Goal: Entertainment & Leisure: Browse casually

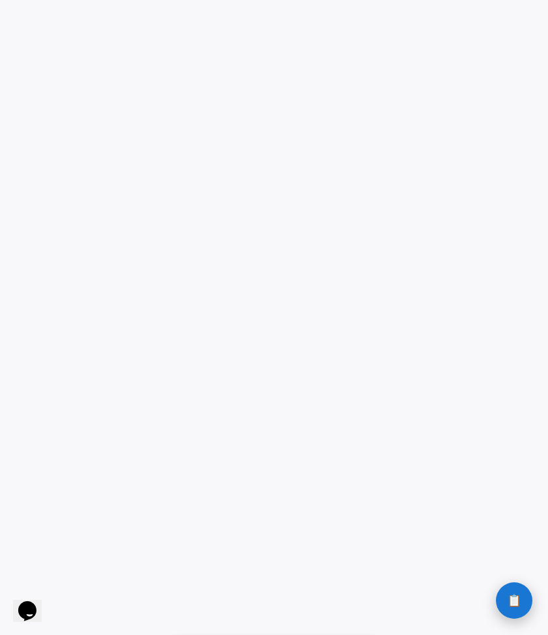
click at [517, 615] on button "📋 History" at bounding box center [514, 601] width 36 height 36
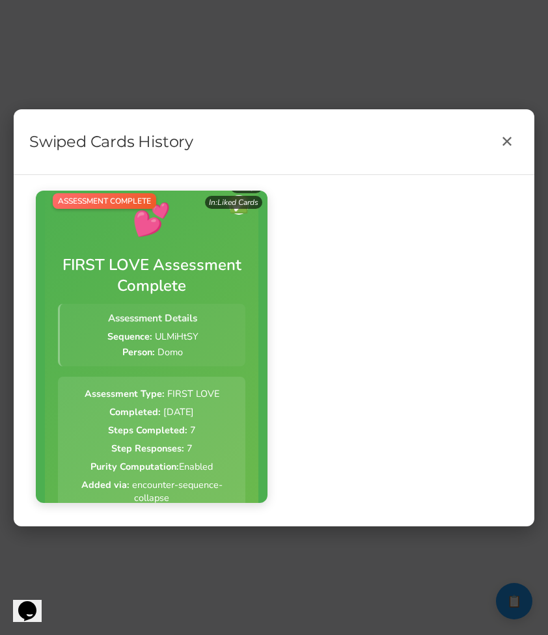
scroll to position [11, 0]
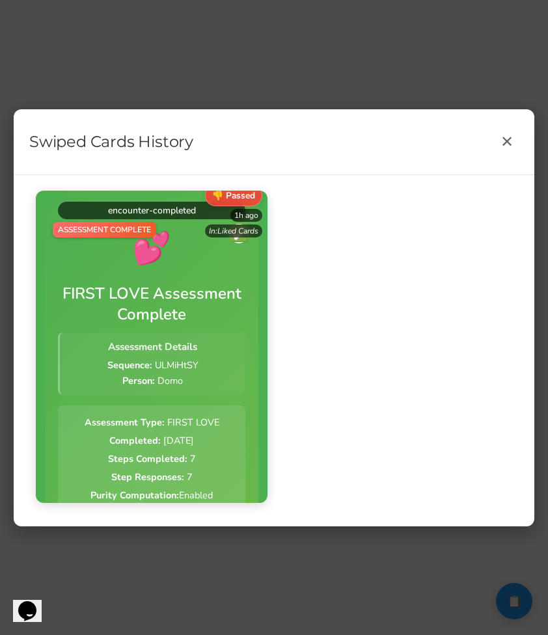
drag, startPoint x: 113, startPoint y: 228, endPoint x: 184, endPoint y: 342, distance: 135.1
click at [178, 379] on div "Person: Domo" at bounding box center [153, 380] width 170 height 13
drag, startPoint x: 160, startPoint y: 361, endPoint x: 160, endPoint y: 435, distance: 73.5
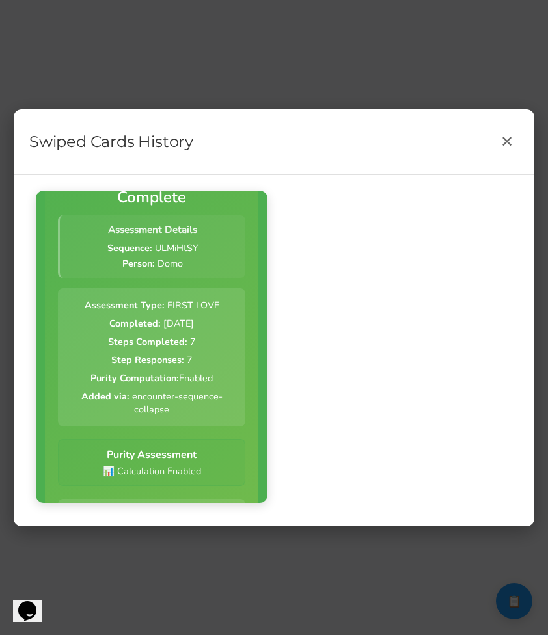
scroll to position [263, 0]
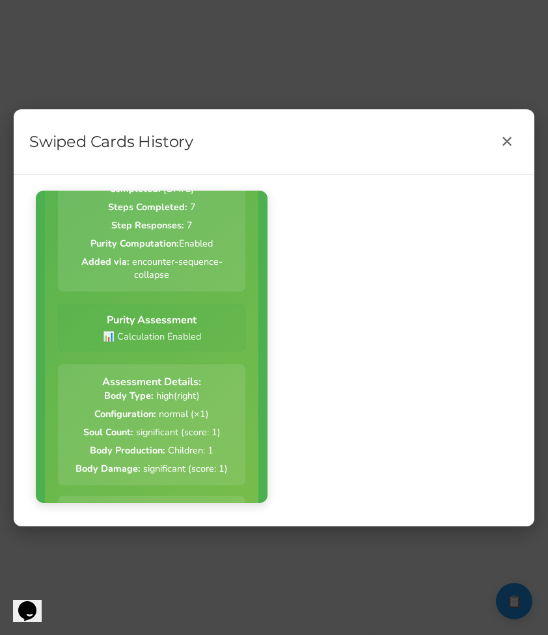
drag, startPoint x: 151, startPoint y: 320, endPoint x: 161, endPoint y: 449, distance: 129.9
click at [161, 448] on div "Assessment Complete 💕 ✅ FIRST LOVE Assessment Complete Assessment Details Seque…" at bounding box center [151, 415] width 187 height 881
click at [161, 449] on strong "Body Production:" at bounding box center [127, 450] width 75 height 13
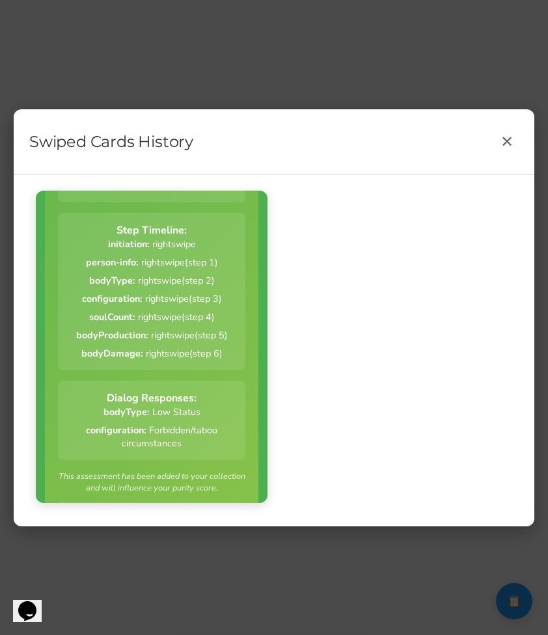
scroll to position [614, 0]
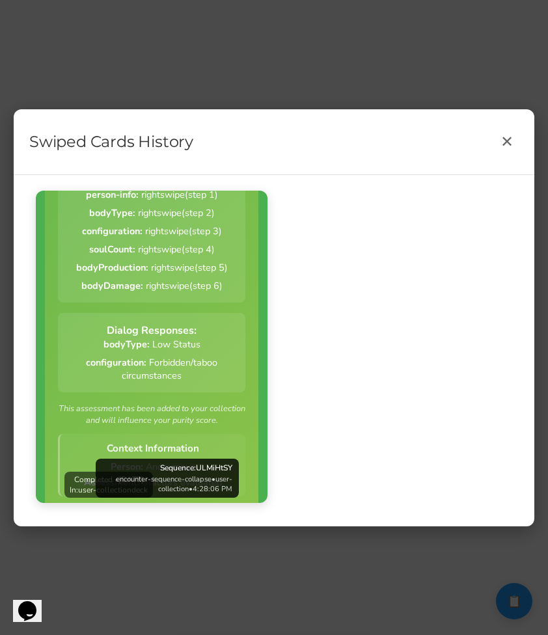
drag, startPoint x: 136, startPoint y: 288, endPoint x: 147, endPoint y: 387, distance: 99.5
click at [147, 386] on div "Assessment Complete 💕 ✅ FIRST LOVE Assessment Complete Assessment Details Seque…" at bounding box center [151, 64] width 187 height 881
click at [147, 387] on div "Assessment Complete 💕 ✅ FIRST LOVE Assessment Complete Assessment Details Seque…" at bounding box center [151, 64] width 187 height 881
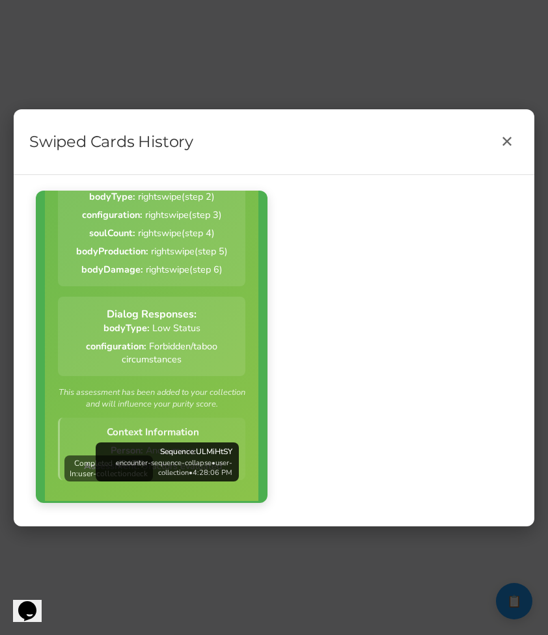
drag, startPoint x: 137, startPoint y: 374, endPoint x: 184, endPoint y: 370, distance: 46.4
click at [184, 370] on div "Assessment Complete 💕 ✅ FIRST LOVE Assessment Complete Assessment Details Seque…" at bounding box center [151, 48] width 187 height 881
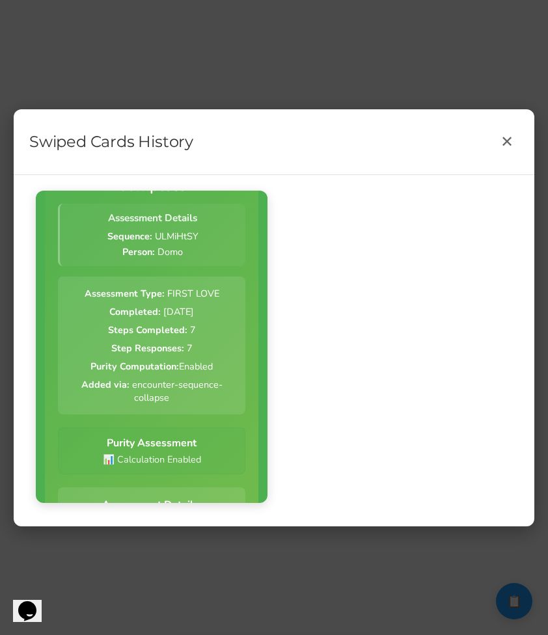
scroll to position [0, 0]
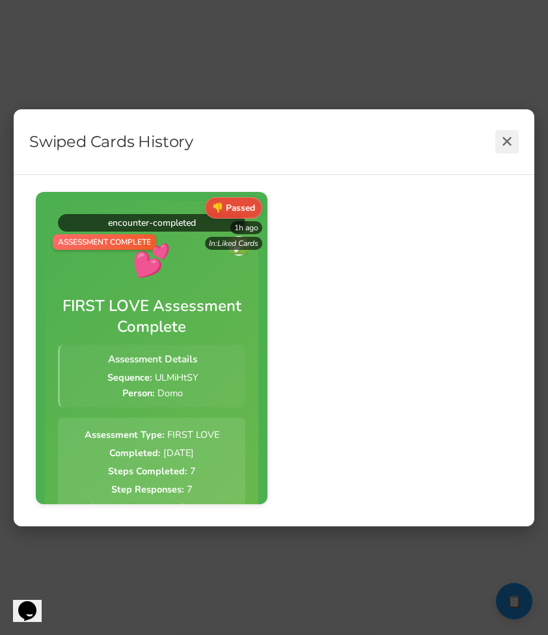
click at [508, 137] on button "✕" at bounding box center [506, 141] width 23 height 23
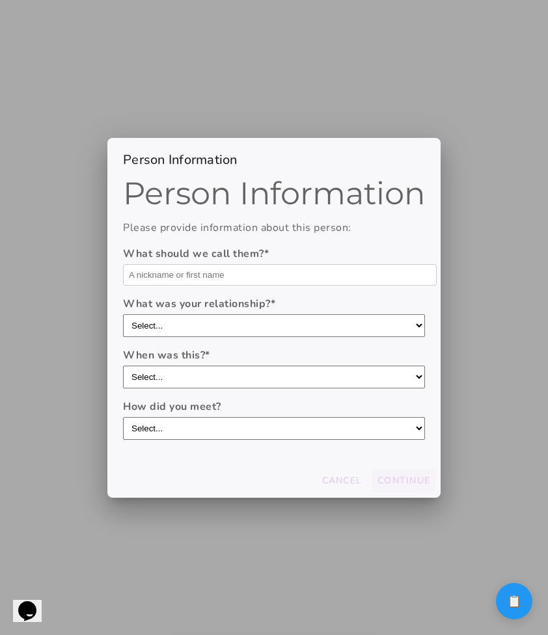
click at [297, 283] on input "text" at bounding box center [280, 274] width 314 height 21
type input "Domo"
click at [0, 0] on slot "Continue" at bounding box center [0, 0] width 0 height 0
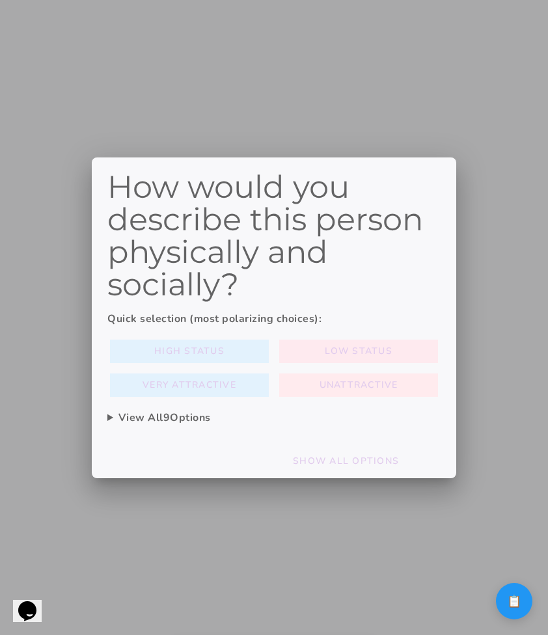
click at [269, 353] on button "Low Status" at bounding box center [189, 351] width 159 height 23
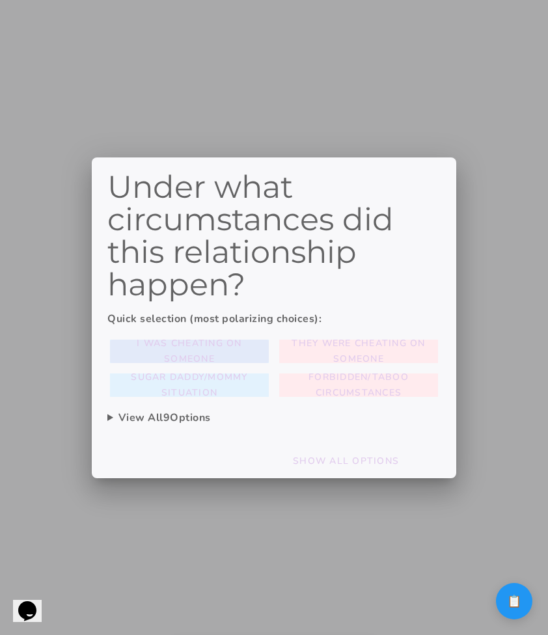
click at [231, 354] on span "I was cheating on someone" at bounding box center [189, 351] width 148 height 31
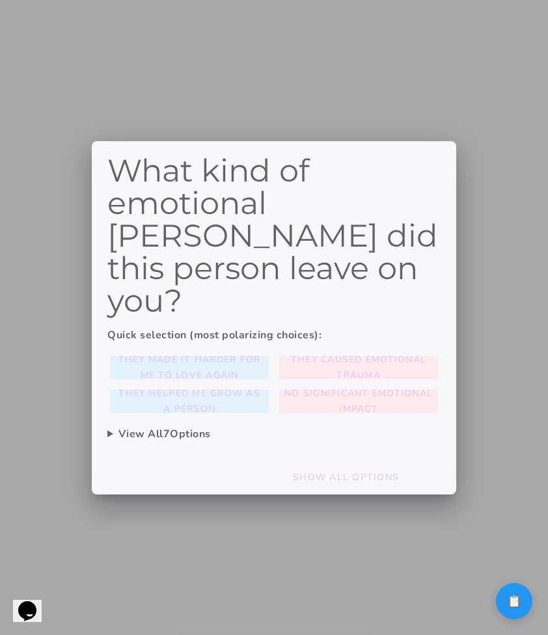
click at [0, 0] on slot "They made it harder for me to love again" at bounding box center [0, 0] width 0 height 0
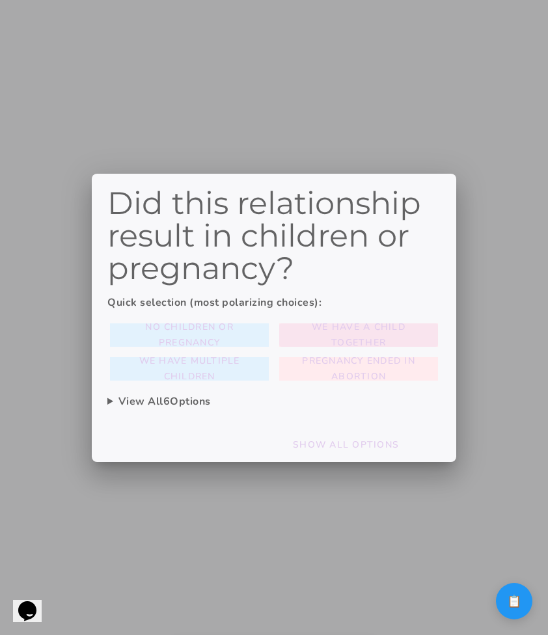
click at [326, 335] on span "We have a child together" at bounding box center [358, 335] width 148 height 31
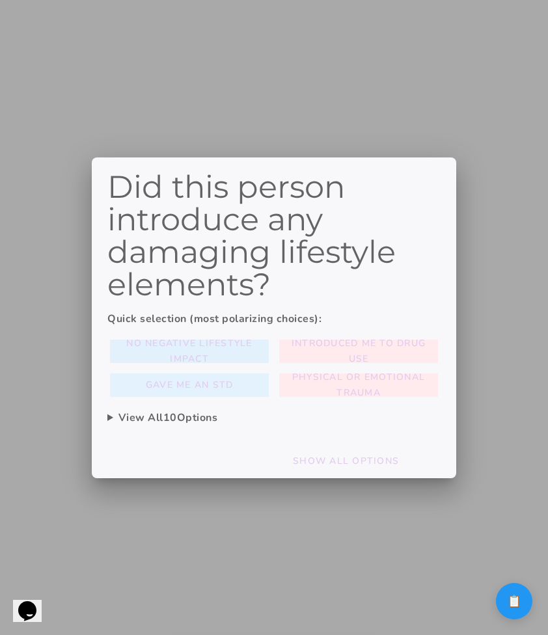
click at [245, 355] on span "No negative lifestyle impact" at bounding box center [189, 351] width 148 height 31
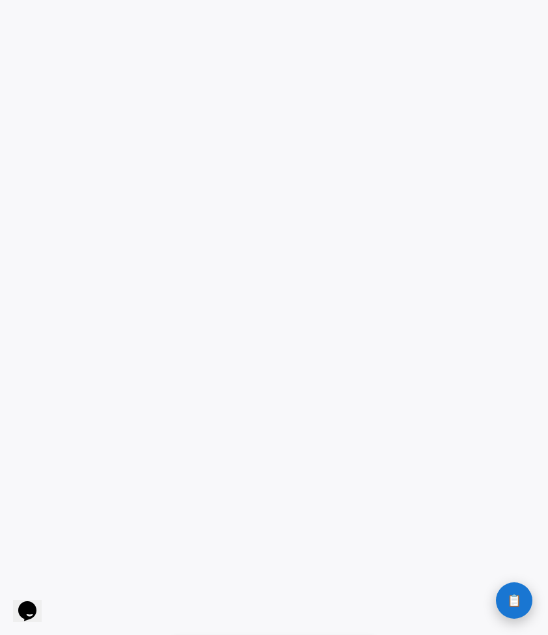
click at [501, 599] on button "📋 History" at bounding box center [514, 601] width 36 height 36
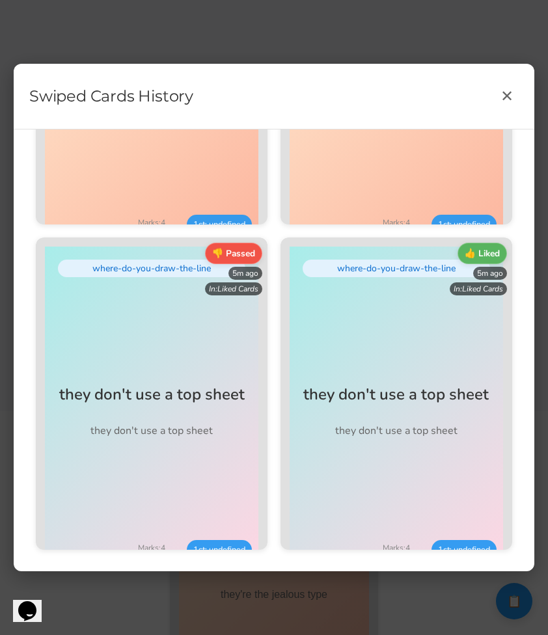
scroll to position [219, 0]
click at [482, 596] on div "Swiped Cards History ✕ 👎 Passed 5m ago In: Liked Cards 👍 Liked 5m ago In: Liked…" at bounding box center [274, 317] width 548 height 635
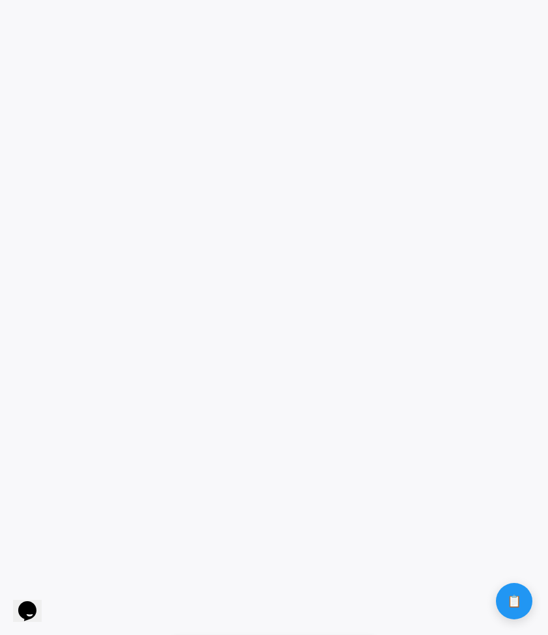
scroll to position [0, 0]
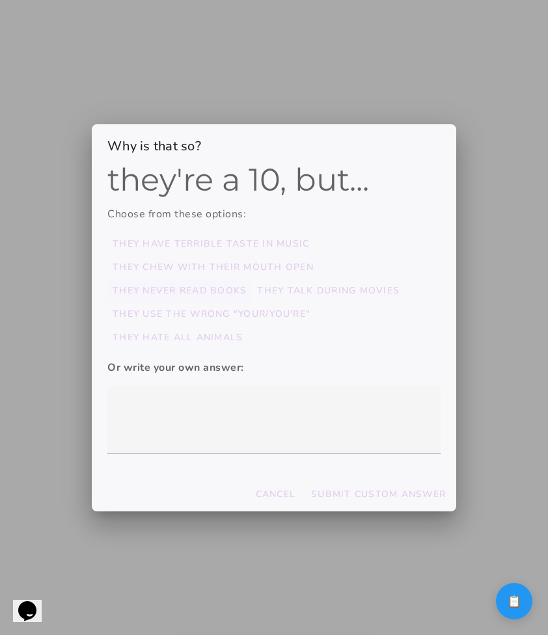
click at [0, 0] on slot "they never read books" at bounding box center [0, 0] width 0 height 0
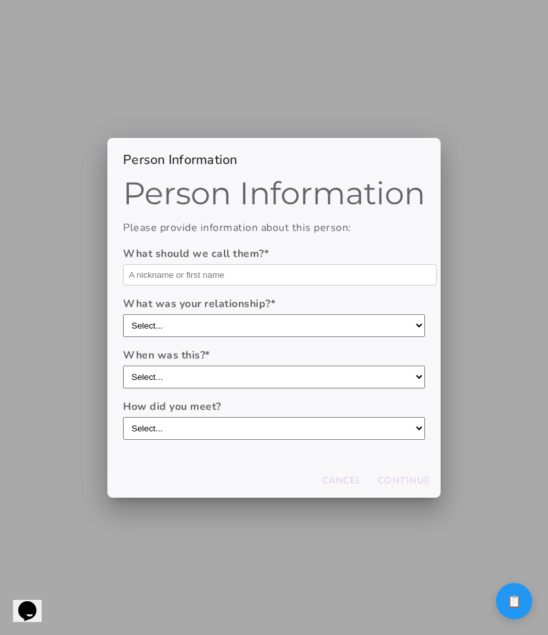
click at [288, 279] on input "text" at bounding box center [280, 274] width 314 height 21
type input "Domo"
click at [223, 269] on input "text" at bounding box center [280, 274] width 314 height 21
type input "domo"
click at [400, 469] on button "Continue" at bounding box center [403, 480] width 63 height 23
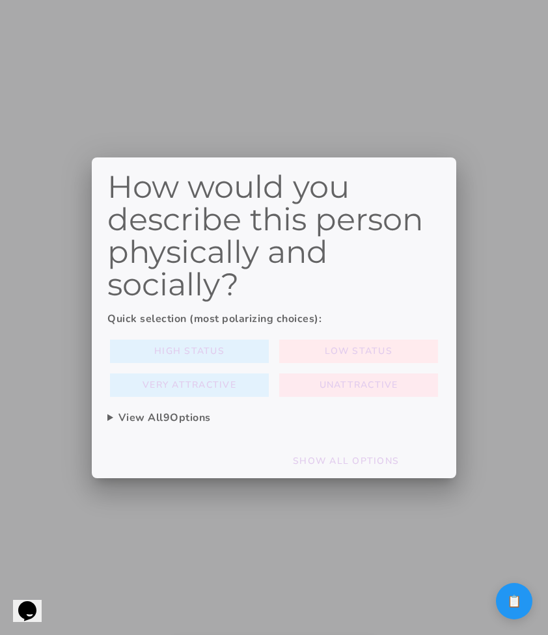
click at [329, 377] on span "Unattractive" at bounding box center [359, 385] width 79 height 16
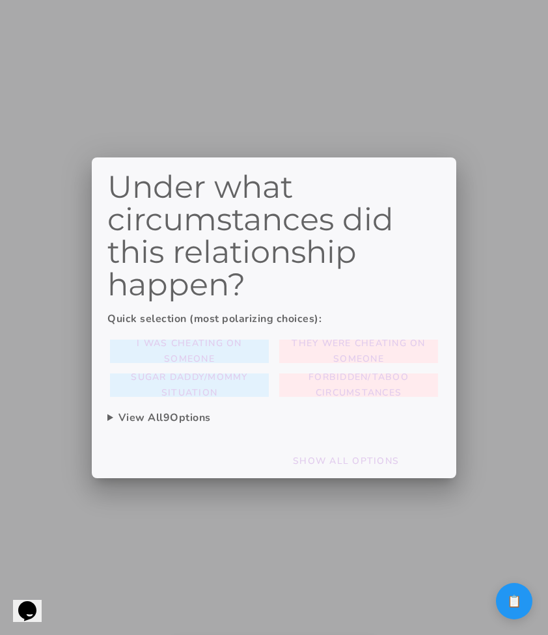
click at [240, 367] on div "I was cheating on someone They were cheating on someone Sugar daddy/mommy situa…" at bounding box center [273, 368] width 333 height 62
click at [242, 357] on span "I was cheating on someone" at bounding box center [189, 351] width 148 height 31
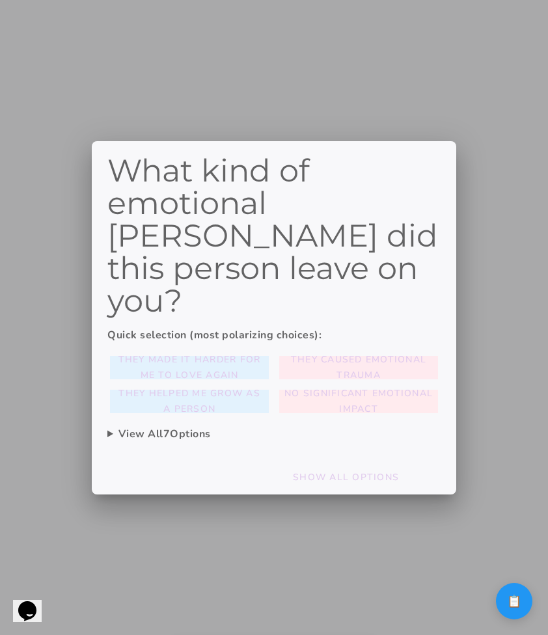
click at [286, 352] on span "They caused emotional trauma" at bounding box center [358, 367] width 148 height 31
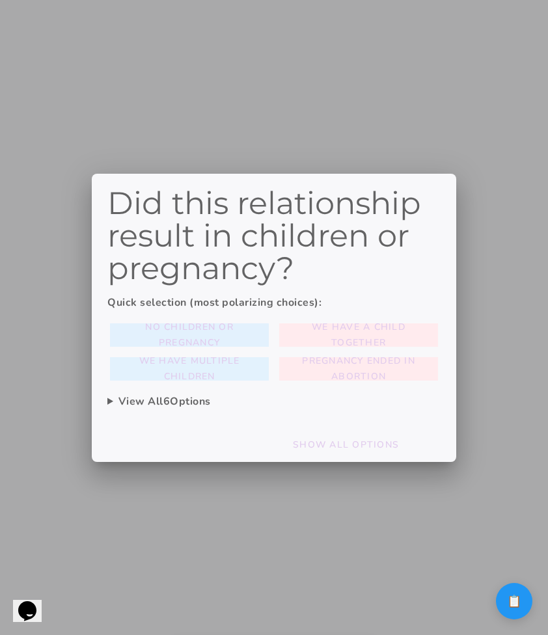
click at [235, 330] on span "No children or pregnancy" at bounding box center [189, 335] width 148 height 31
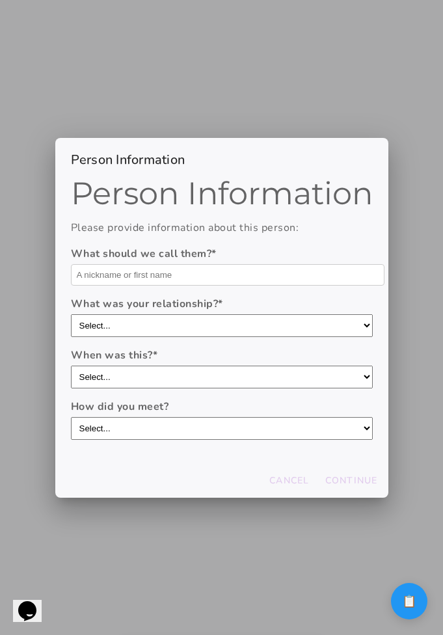
click at [288, 277] on input "text" at bounding box center [228, 274] width 314 height 21
type input "Ad"
click at [332, 473] on button "Continue" at bounding box center [351, 480] width 63 height 23
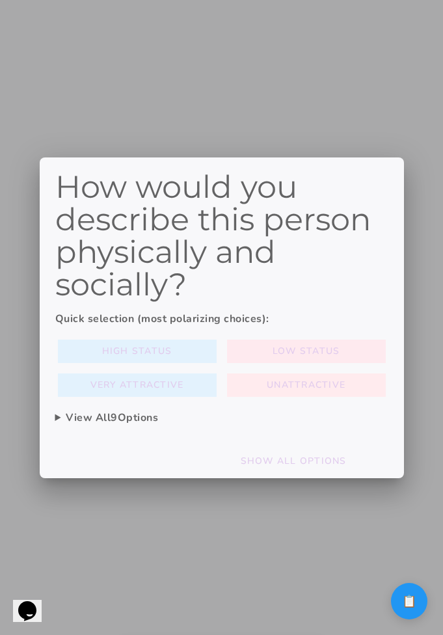
click at [217, 346] on button "Low Status" at bounding box center [137, 351] width 159 height 23
